Goal: Transaction & Acquisition: Download file/media

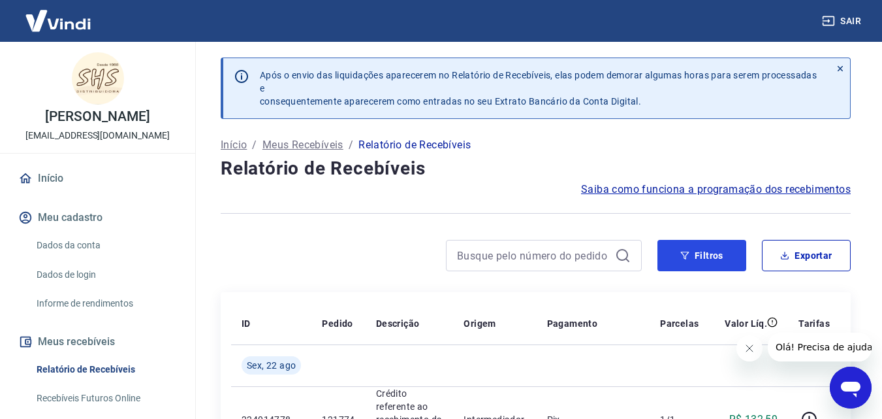
drag, startPoint x: 720, startPoint y: 258, endPoint x: 649, endPoint y: 251, distance: 71.5
click at [720, 259] on button "Filtros" at bounding box center [702, 255] width 89 height 31
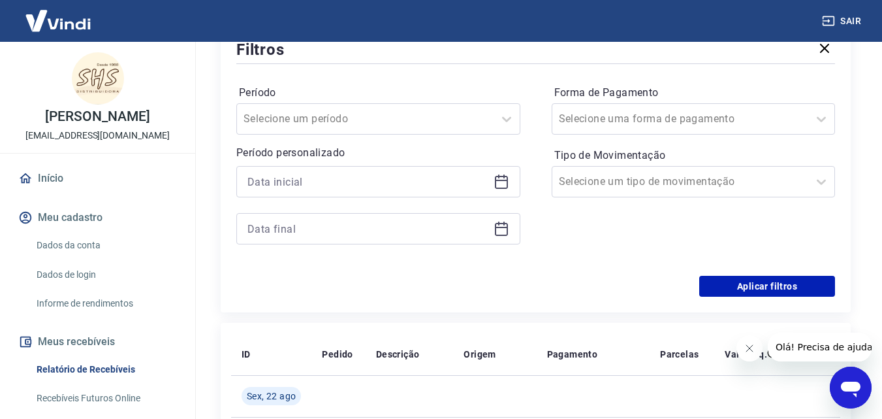
scroll to position [261, 0]
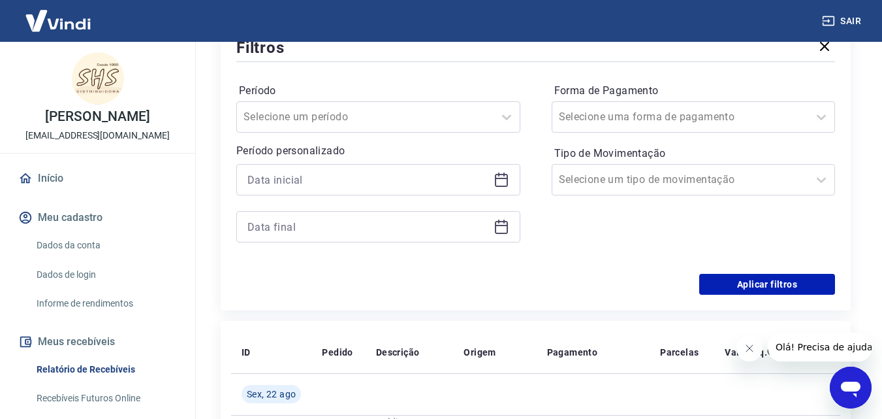
click at [502, 182] on icon at bounding box center [502, 180] width 16 height 16
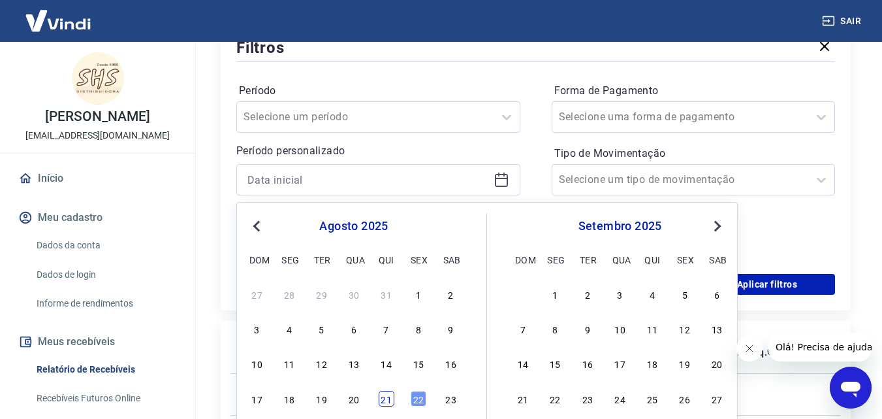
click at [386, 398] on div "21" at bounding box center [387, 399] width 16 height 16
type input "[DATE]"
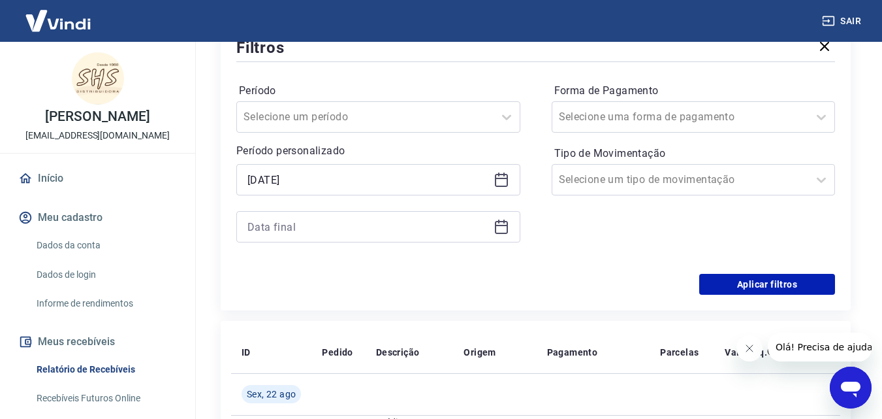
click at [495, 234] on div at bounding box center [378, 226] width 284 height 31
click at [502, 231] on icon at bounding box center [502, 227] width 16 height 16
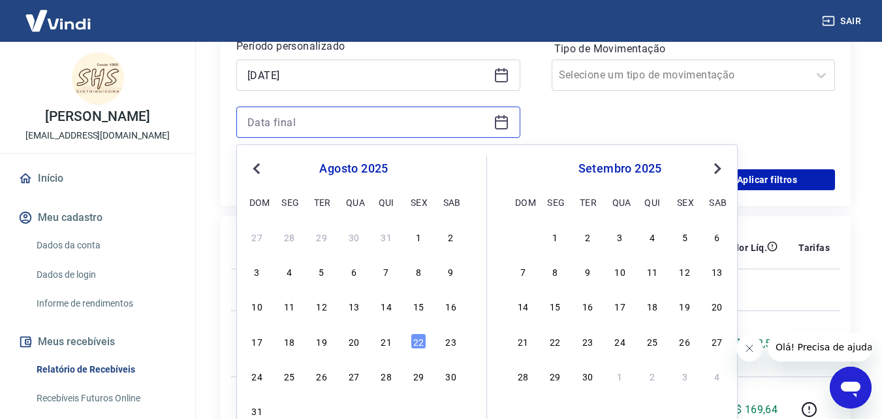
scroll to position [392, 0]
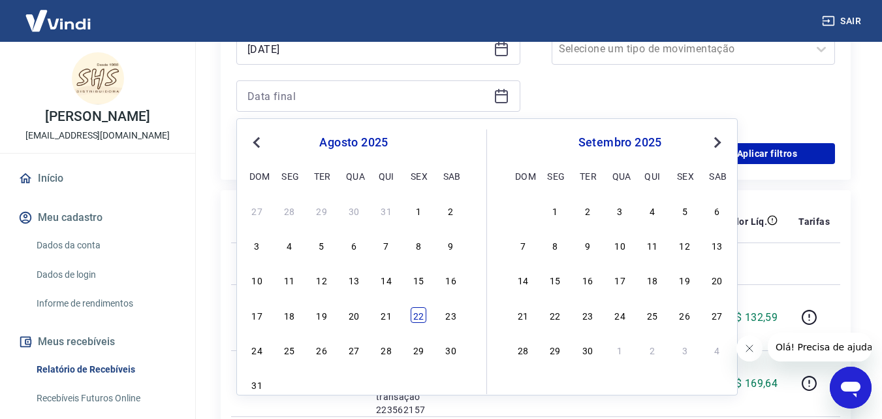
click at [419, 317] on div "22" at bounding box center [419, 315] width 16 height 16
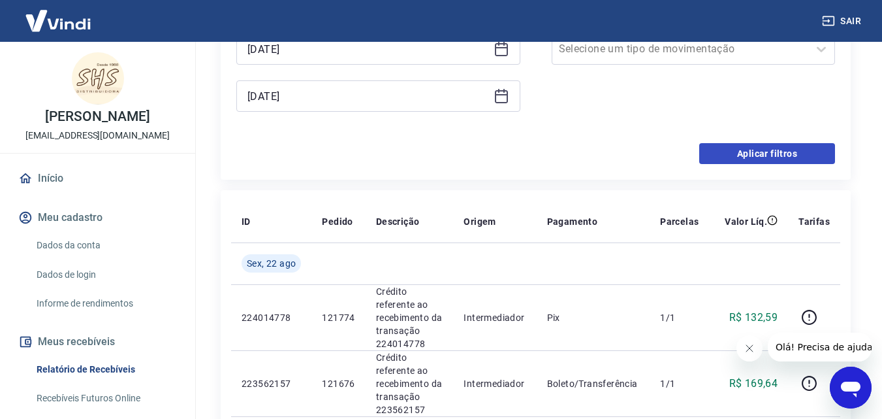
type input "[DATE]"
click at [788, 158] on button "Aplicar filtros" at bounding box center [767, 153] width 136 height 21
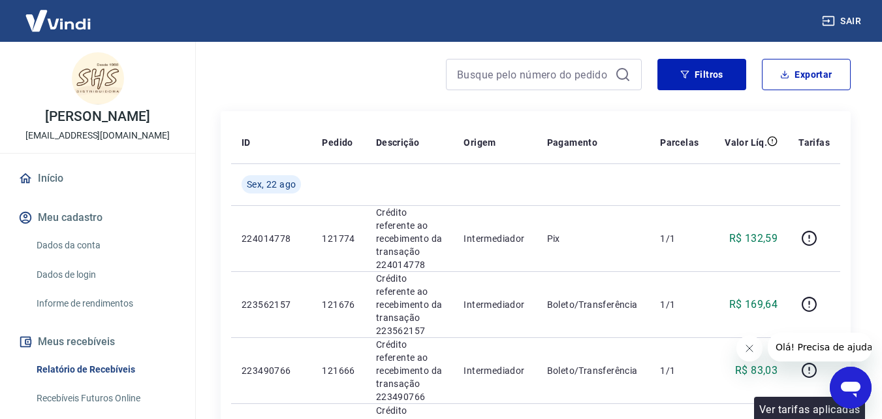
scroll to position [65, 0]
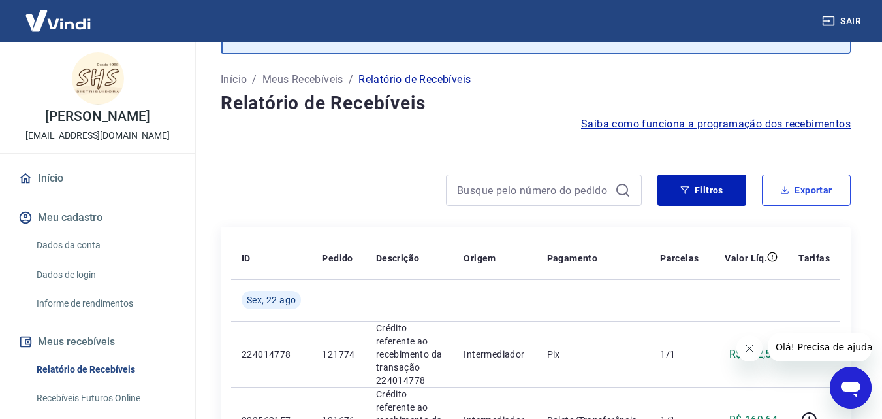
click at [805, 195] on button "Exportar" at bounding box center [806, 189] width 89 height 31
type input "[DATE]"
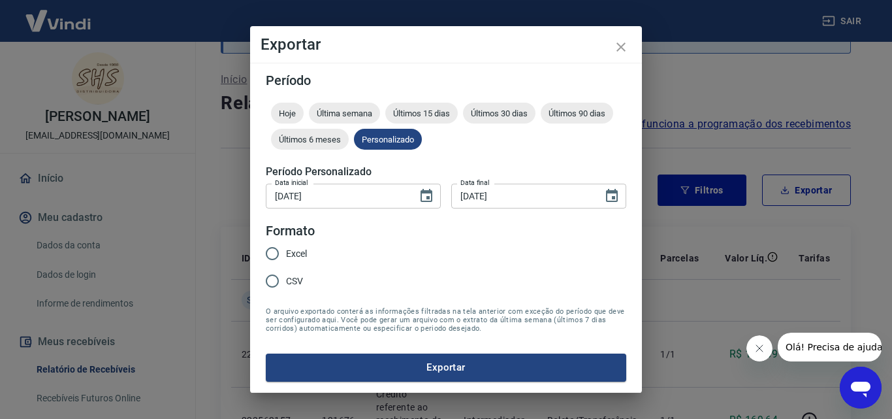
click at [286, 261] on label "Excel" at bounding box center [283, 253] width 48 height 27
click at [286, 261] on input "Excel" at bounding box center [272, 253] width 27 height 27
radio input "true"
click at [435, 377] on button "Exportar" at bounding box center [446, 366] width 360 height 27
